Goal: Task Accomplishment & Management: Complete application form

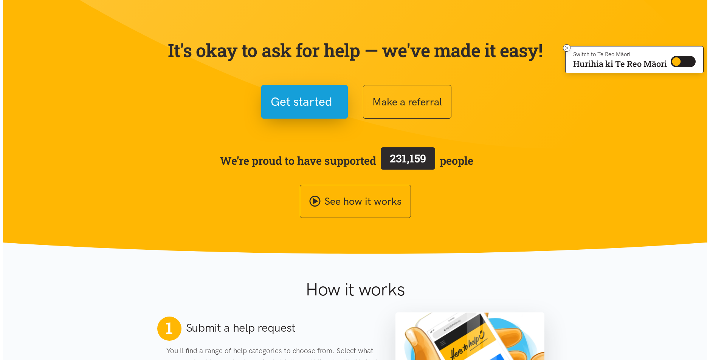
scroll to position [24, 0]
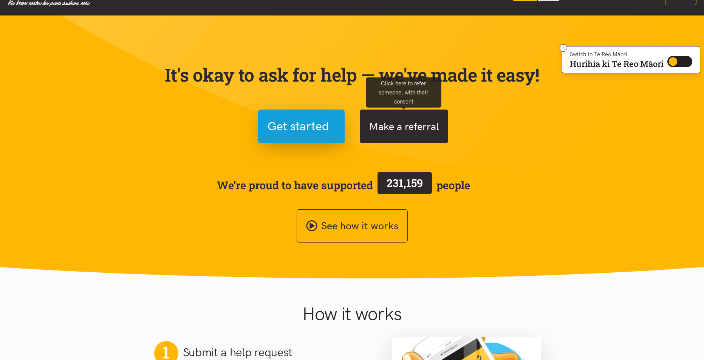
click at [411, 127] on button "Make a referral" at bounding box center [404, 127] width 88 height 34
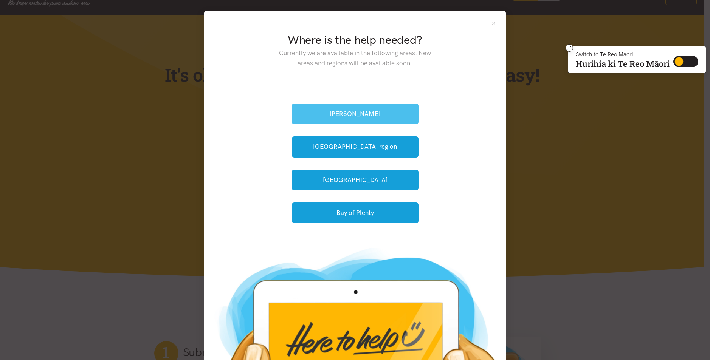
click at [321, 111] on button "[PERSON_NAME]" at bounding box center [355, 114] width 127 height 21
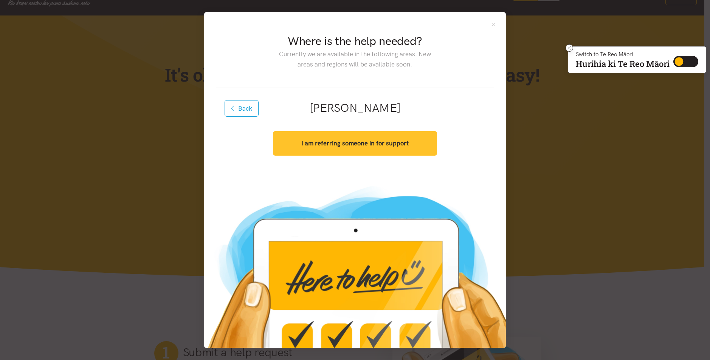
click at [342, 139] on button "I am referring someone in for support" at bounding box center [355, 143] width 164 height 25
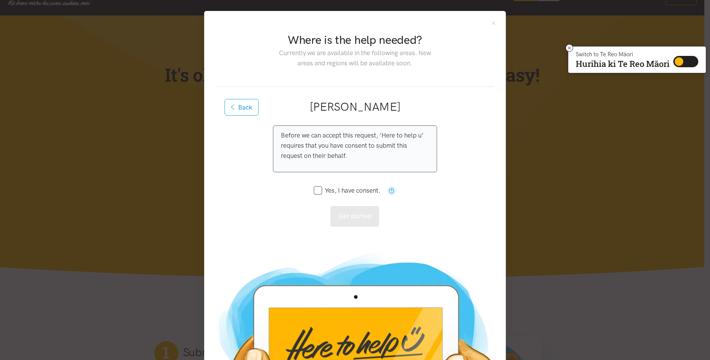
click at [315, 189] on input "Yes, I have consent." at bounding box center [347, 190] width 67 height 6
checkbox input "true"
click at [350, 217] on button "Get started" at bounding box center [354, 216] width 49 height 21
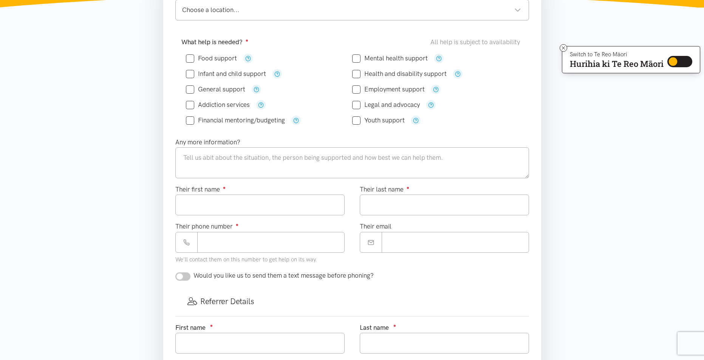
scroll to position [113, 0]
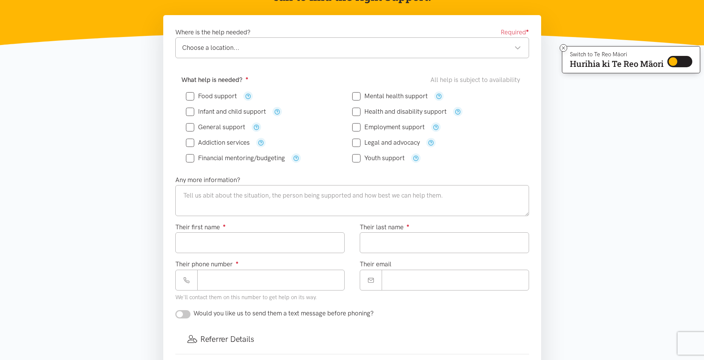
click at [190, 96] on input "Food support" at bounding box center [211, 96] width 51 height 6
checkbox input "true"
click at [230, 48] on div "Choose a location..." at bounding box center [351, 48] width 339 height 10
click at [192, 198] on textarea at bounding box center [352, 200] width 354 height 31
type textarea "single mother [DEMOGRAPHIC_DATA] teenage boys day of wednesdays"
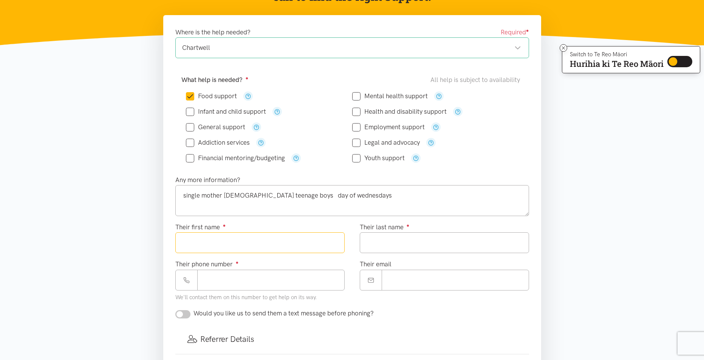
click at [277, 246] on input "Their first name ●" at bounding box center [259, 242] width 169 height 21
type input "******"
click at [370, 236] on input "Their last name ●" at bounding box center [444, 242] width 169 height 21
type input "********"
click at [279, 283] on input "Their phone number ●" at bounding box center [270, 280] width 147 height 21
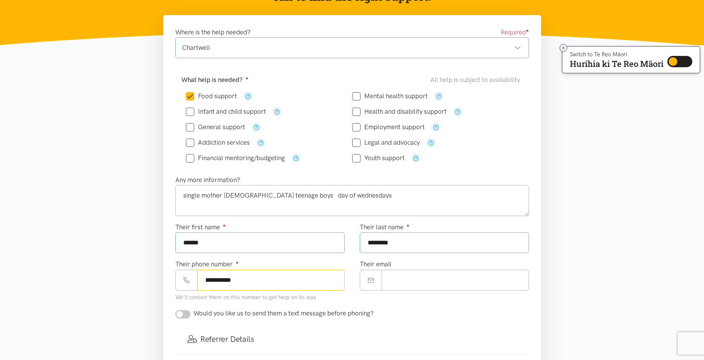
type input "**********"
click at [425, 284] on input "Their email" at bounding box center [455, 280] width 147 height 21
type input "**********"
drag, startPoint x: 178, startPoint y: 312, endPoint x: 189, endPoint y: 313, distance: 11.4
click at [189, 313] on input "checkbox" at bounding box center [182, 314] width 15 height 8
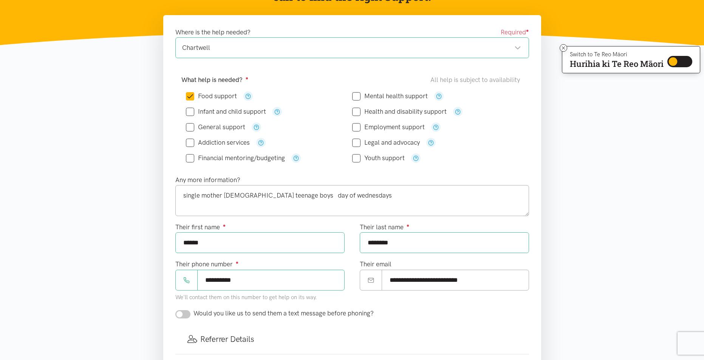
checkbox input "true"
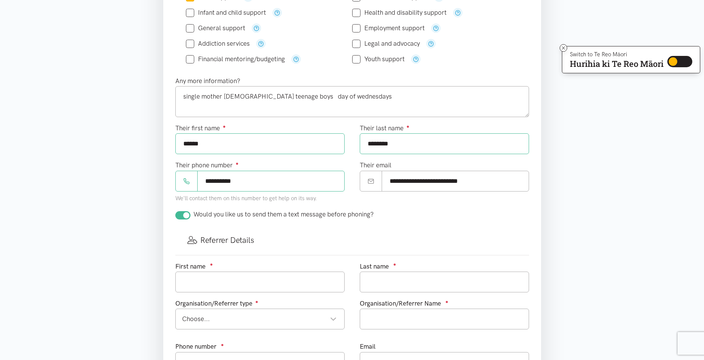
scroll to position [227, 0]
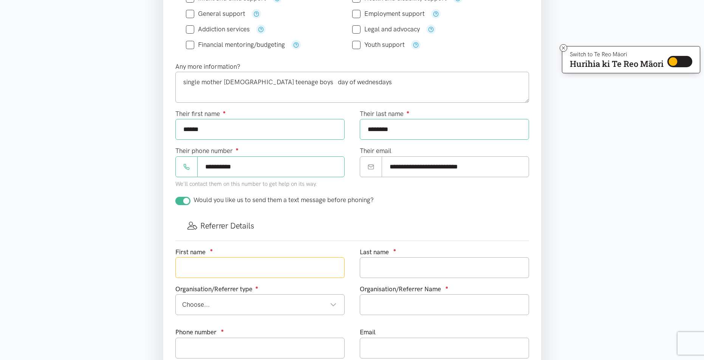
click at [248, 270] on input "text" at bounding box center [259, 267] width 169 height 21
type input "Jacqui"
click at [383, 270] on input "text" at bounding box center [444, 267] width 169 height 21
click at [324, 308] on div "Choose..." at bounding box center [259, 305] width 155 height 10
type input "[PERSON_NAME]"
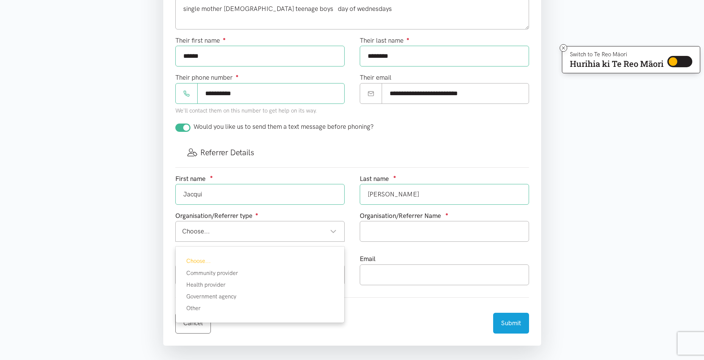
scroll to position [302, 0]
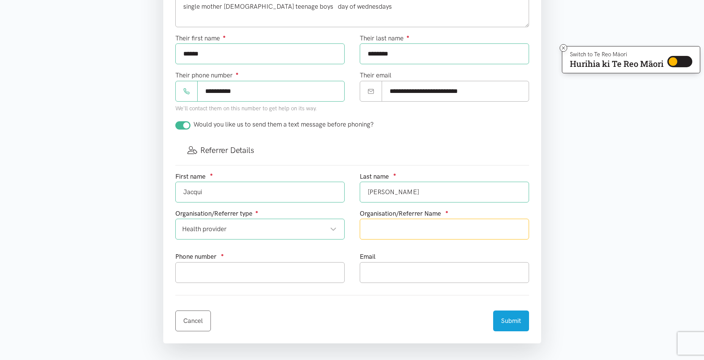
click at [373, 226] on input "text" at bounding box center [444, 229] width 169 height 21
click at [291, 278] on input "text" at bounding box center [259, 272] width 169 height 21
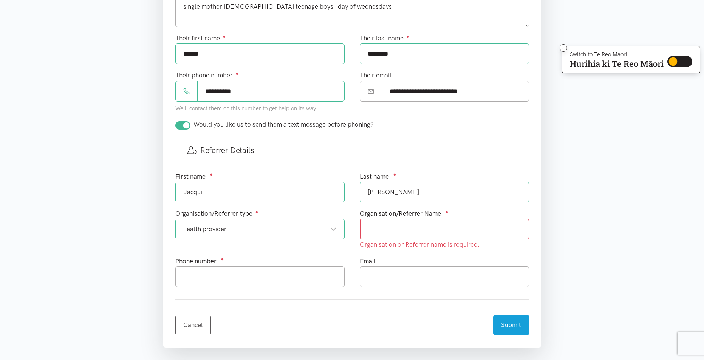
click at [371, 225] on input "text" at bounding box center [444, 229] width 169 height 21
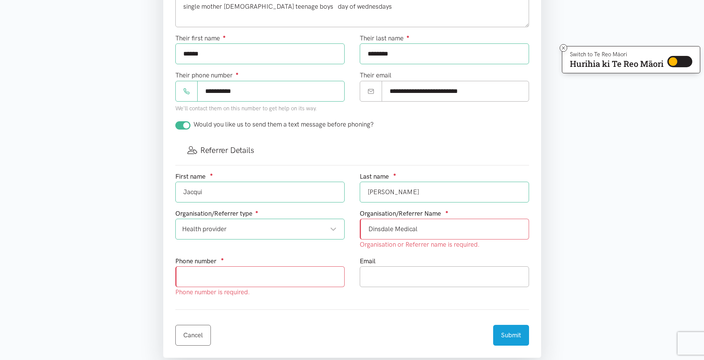
type input "Dinsdale Medical"
click at [309, 284] on div "Phone number ● Phone number is required." at bounding box center [259, 277] width 169 height 42
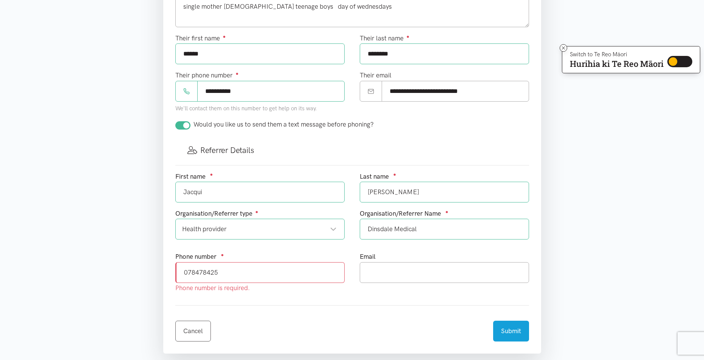
click at [313, 226] on div "Health provider" at bounding box center [259, 229] width 155 height 10
type input "078478425"
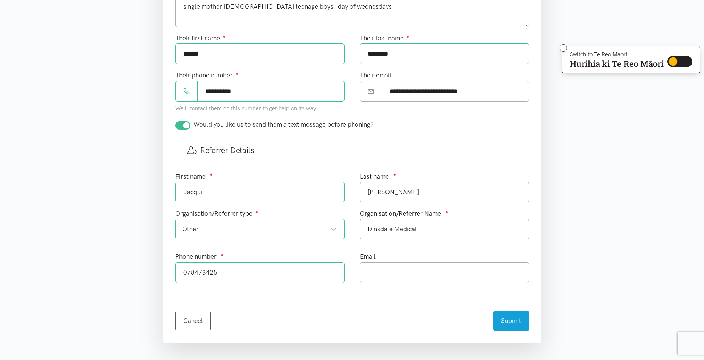
click at [452, 229] on input "Dinsdale Medical" at bounding box center [444, 229] width 169 height 21
type input "D"
type input "Myself"
click at [265, 275] on input "078478425" at bounding box center [259, 272] width 169 height 21
type input "0"
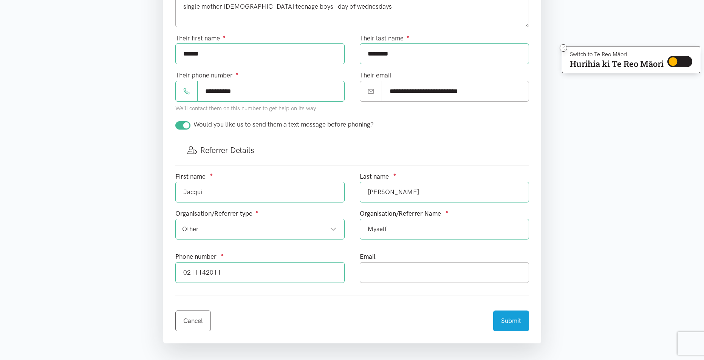
type input "0211142011"
click at [373, 274] on input "text" at bounding box center [444, 272] width 169 height 21
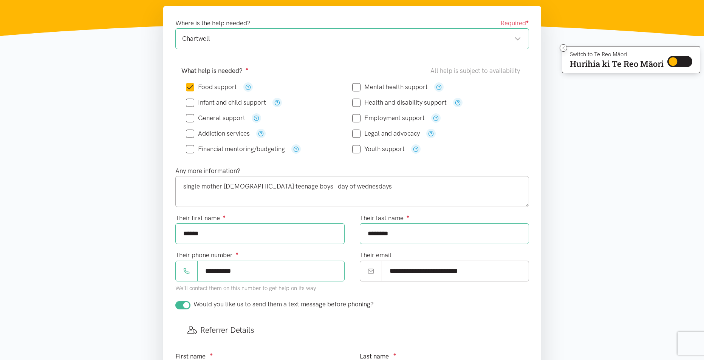
scroll to position [113, 0]
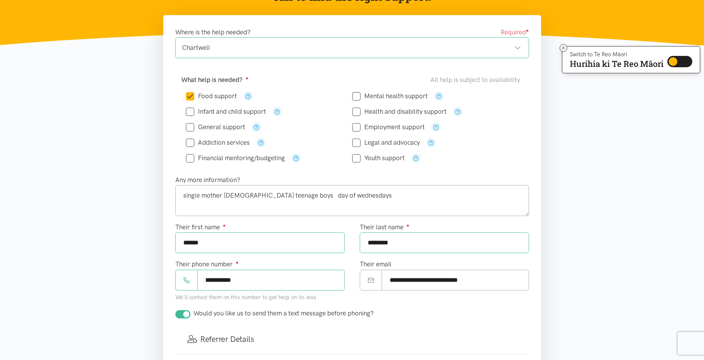
type input "[EMAIL_ADDRESS][DOMAIN_NAME]"
click at [354, 95] on input "Mental health support" at bounding box center [390, 96] width 76 height 6
checkbox input "true"
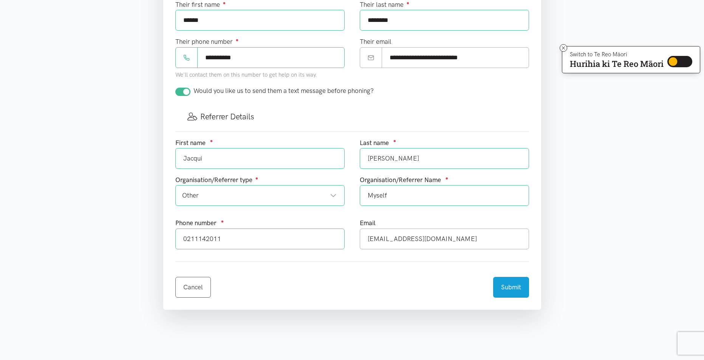
scroll to position [340, 0]
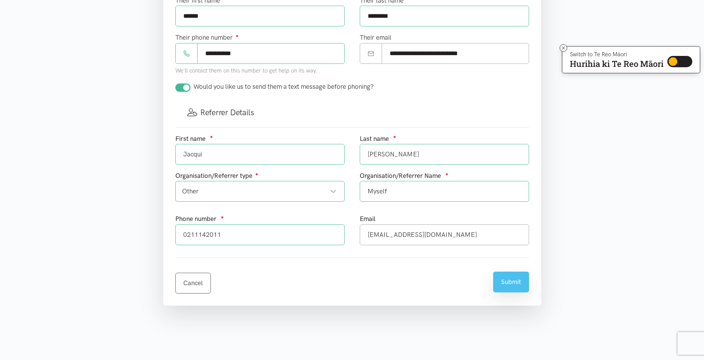
click at [515, 278] on button "Submit" at bounding box center [511, 282] width 36 height 21
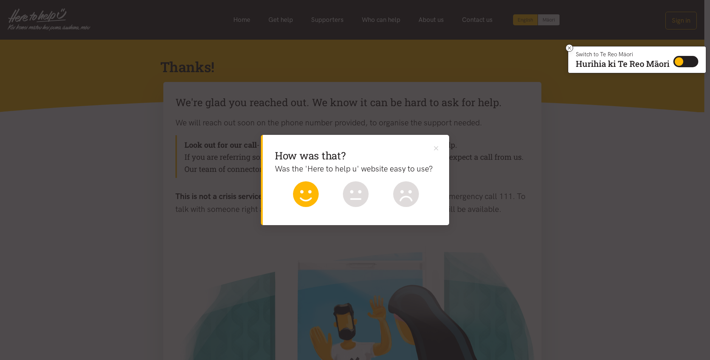
click at [303, 190] on icon at bounding box center [306, 194] width 26 height 26
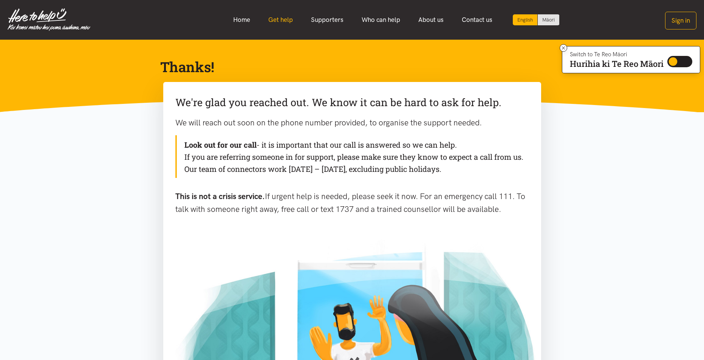
click at [285, 20] on link "Get help" at bounding box center [280, 20] width 43 height 16
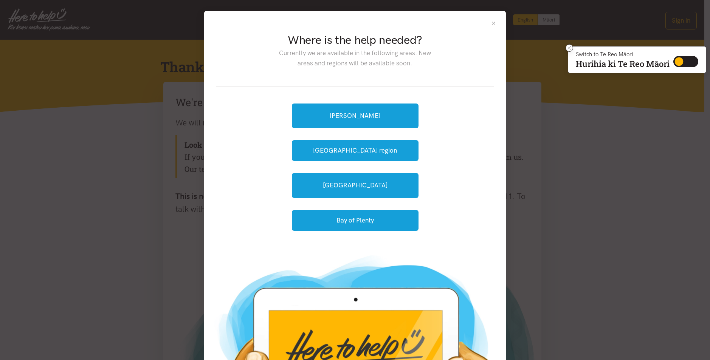
click at [491, 22] on button "Close" at bounding box center [493, 23] width 6 height 6
